Goal: Find specific page/section: Find specific page/section

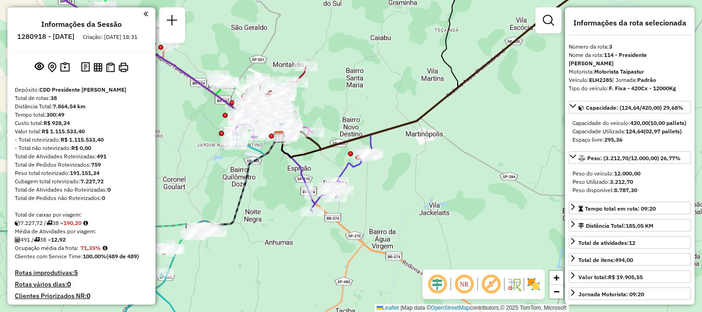
select select "**********"
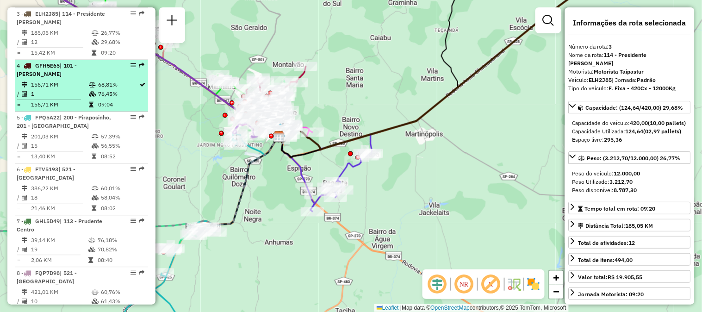
click at [62, 69] on div "4 - GFH5E65 | 101 - [PERSON_NAME]" at bounding box center [66, 70] width 98 height 17
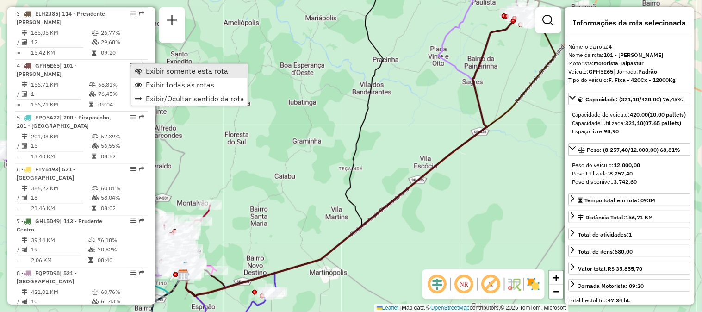
click at [156, 68] on span "Exibir somente esta rota" at bounding box center [187, 70] width 82 height 7
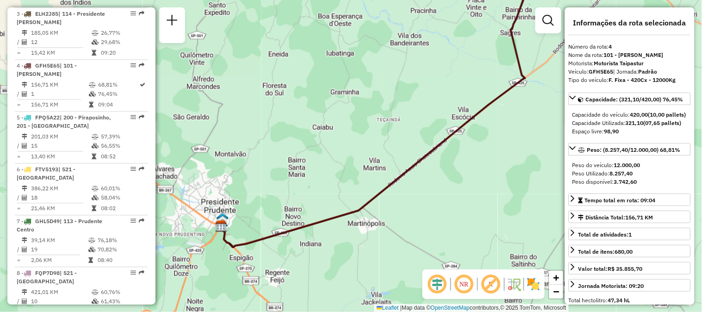
drag, startPoint x: 263, startPoint y: 123, endPoint x: 301, endPoint y: 74, distance: 62.0
click at [301, 74] on div "Janela de atendimento Grade de atendimento Capacidade Transportadoras Veículos …" at bounding box center [351, 156] width 702 height 312
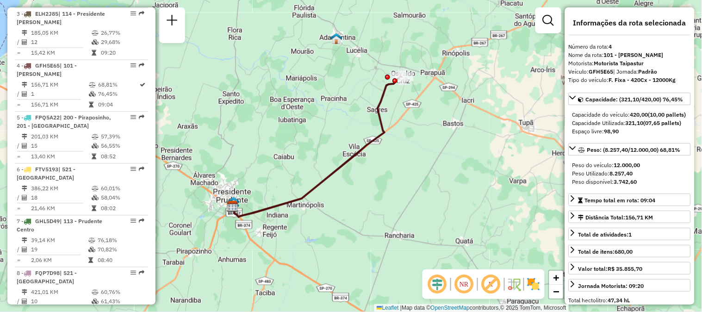
drag, startPoint x: 326, startPoint y: 137, endPoint x: 311, endPoint y: 148, distance: 18.5
click at [311, 148] on div "Janela de atendimento Grade de atendimento Capacidade Transportadoras Veículos …" at bounding box center [351, 156] width 702 height 312
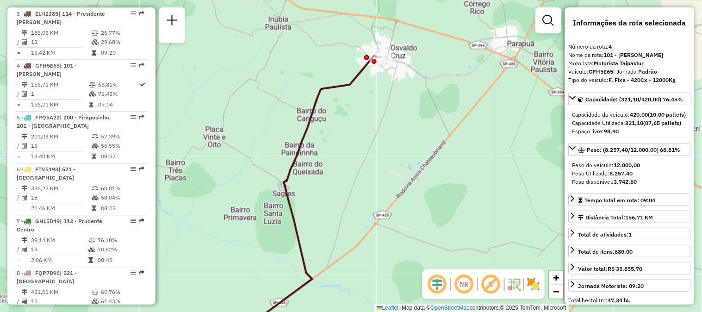
drag, startPoint x: 387, startPoint y: 77, endPoint x: 378, endPoint y: 116, distance: 40.4
click at [378, 116] on div "Janela de atendimento Grade de atendimento Capacidade Transportadoras Veículos …" at bounding box center [351, 156] width 702 height 312
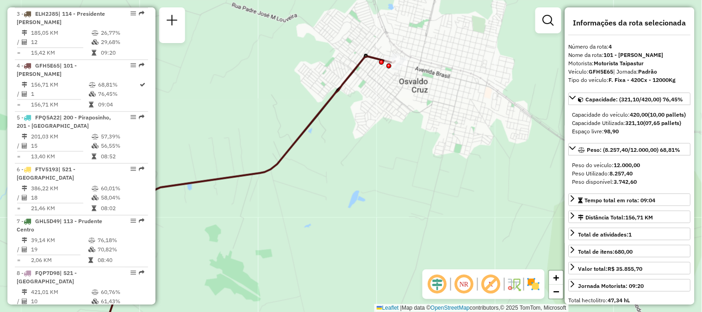
drag, startPoint x: 371, startPoint y: 65, endPoint x: 367, endPoint y: 139, distance: 74.6
click at [367, 139] on div "Janela de atendimento Grade de atendimento Capacidade Transportadoras Veículos …" at bounding box center [351, 156] width 702 height 312
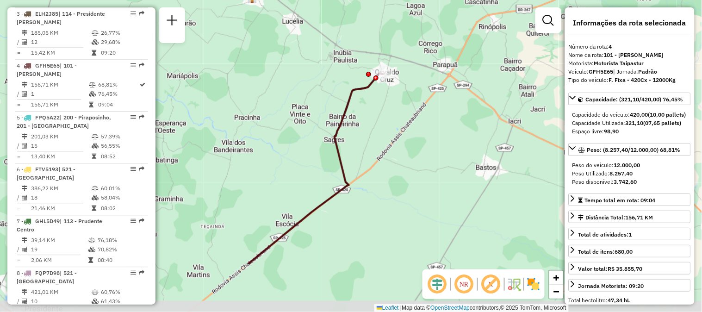
drag, startPoint x: 297, startPoint y: 197, endPoint x: 404, endPoint y: 67, distance: 168.3
click at [404, 67] on div "Janela de atendimento Grade de atendimento Capacidade Transportadoras Veículos …" at bounding box center [351, 156] width 702 height 312
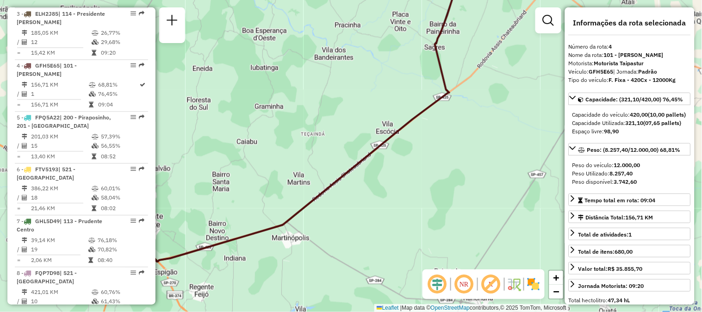
drag, startPoint x: 317, startPoint y: 138, endPoint x: 387, endPoint y: 95, distance: 81.8
click at [387, 95] on div "Janela de atendimento Grade de atendimento Capacidade Transportadoras Veículos …" at bounding box center [351, 156] width 702 height 312
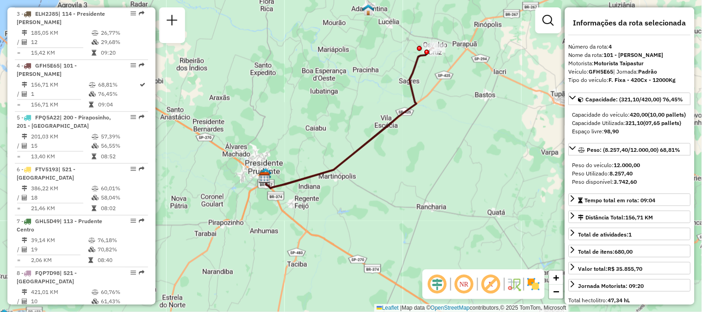
drag, startPoint x: 305, startPoint y: 124, endPoint x: 324, endPoint y: 124, distance: 19.0
click at [324, 124] on div "Janela de atendimento Grade de atendimento Capacidade Transportadoras Veículos …" at bounding box center [351, 156] width 702 height 312
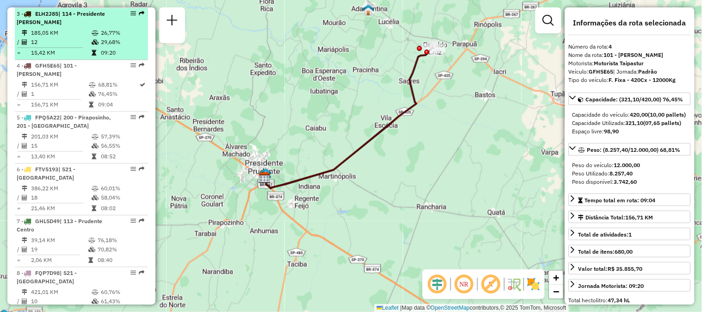
click at [86, 43] on td "12" at bounding box center [61, 41] width 61 height 9
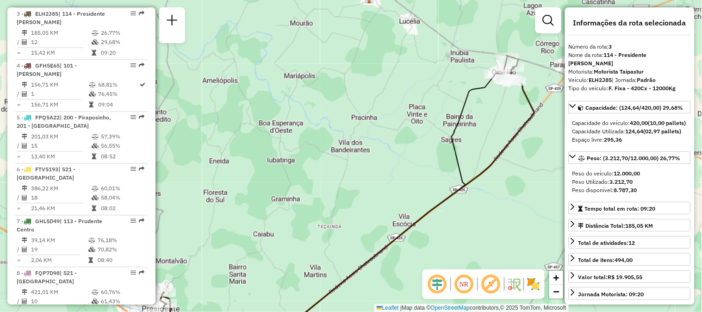
drag, startPoint x: 405, startPoint y: 112, endPoint x: 400, endPoint y: 161, distance: 48.9
click at [400, 161] on div "Janela de atendimento Grade de atendimento Capacidade Transportadoras Veículos …" at bounding box center [351, 156] width 702 height 312
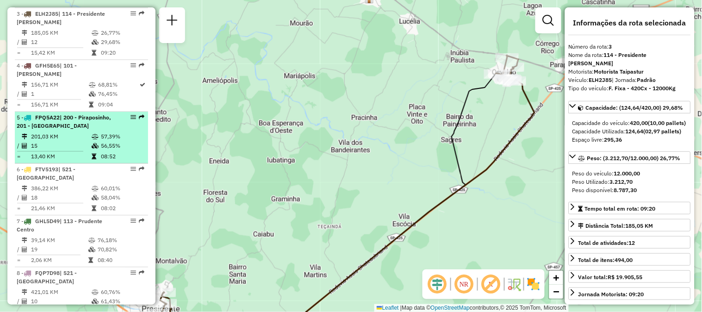
click at [92, 146] on icon at bounding box center [95, 146] width 7 height 6
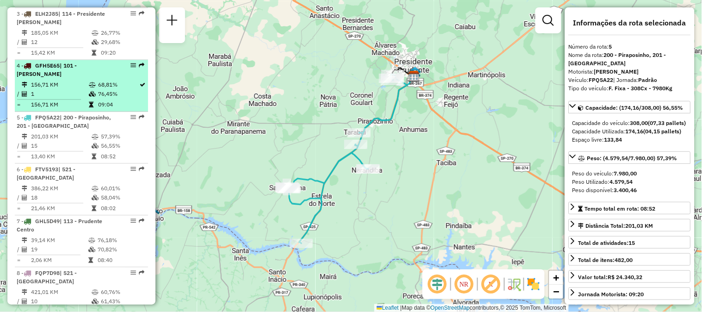
click at [88, 87] on td at bounding box center [92, 84] width 9 height 9
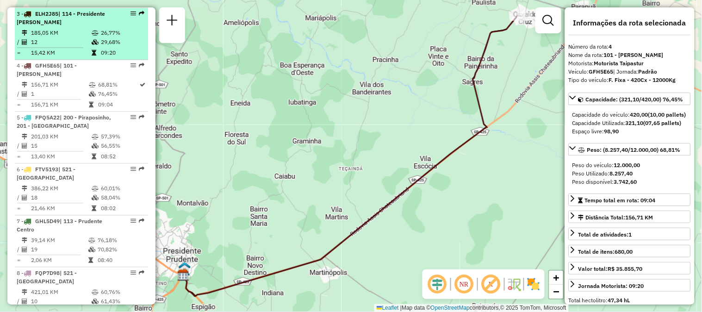
click at [91, 36] on td at bounding box center [95, 32] width 9 height 9
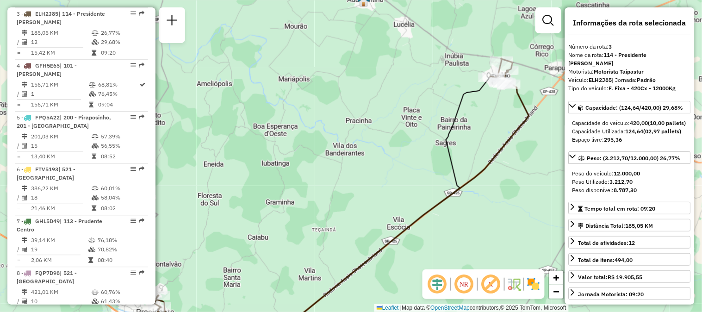
drag, startPoint x: 446, startPoint y: 62, endPoint x: 435, endPoint y: 112, distance: 51.0
click at [435, 112] on div "Janela de atendimento Grade de atendimento Capacidade Transportadoras Veículos …" at bounding box center [351, 156] width 702 height 312
